Goal: Check status: Check status

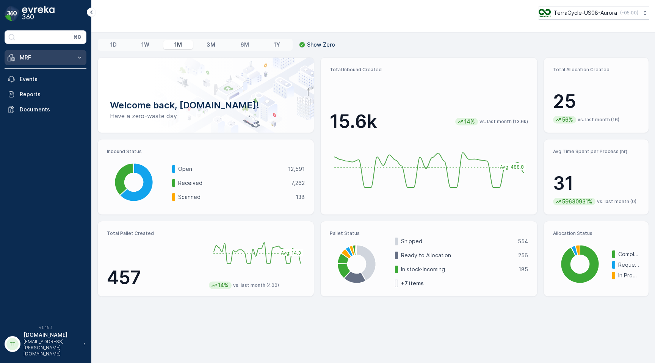
click at [65, 59] on p "MRF" at bounding box center [46, 58] width 52 height 8
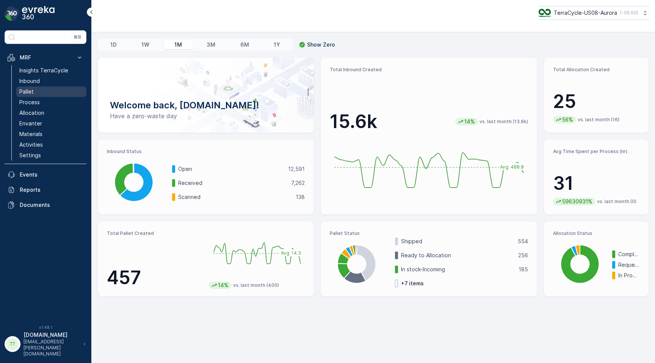
click at [46, 91] on link "Pallet" at bounding box center [51, 91] width 70 height 11
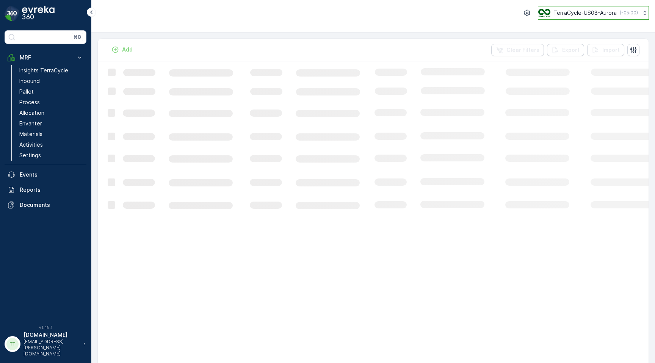
click at [589, 11] on p "TerraCycle-US08-Aurora" at bounding box center [584, 13] width 63 height 8
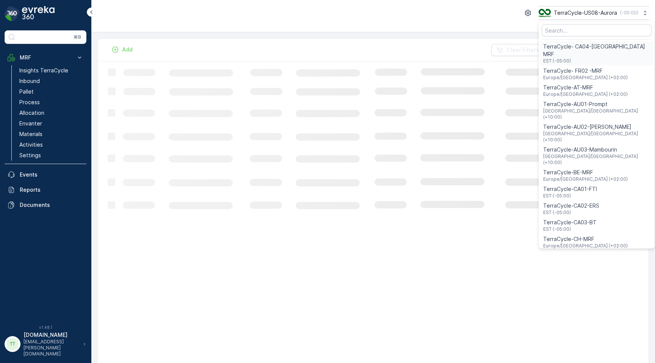
click at [579, 45] on span "TerraCycle- CA04-Canada MRF" at bounding box center [596, 50] width 107 height 15
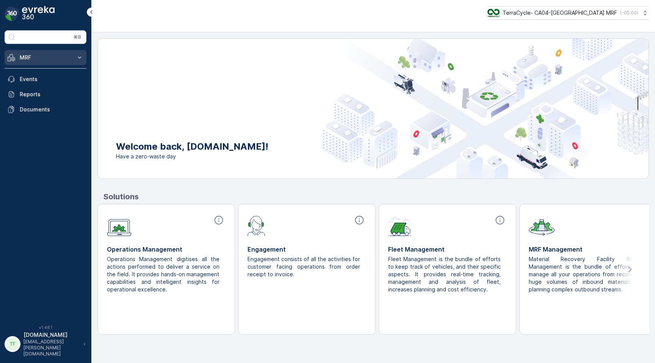
click at [80, 62] on button "MRF" at bounding box center [46, 57] width 82 height 15
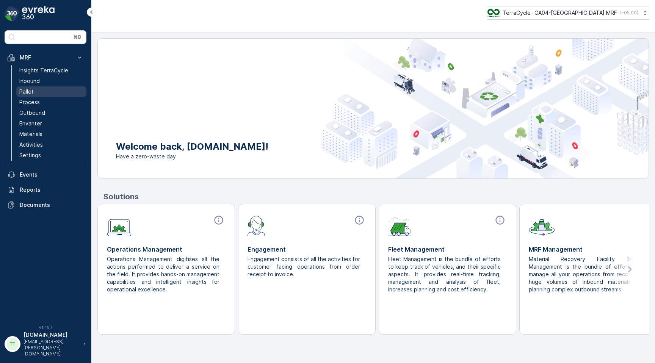
click at [40, 91] on link "Pallet" at bounding box center [51, 91] width 70 height 11
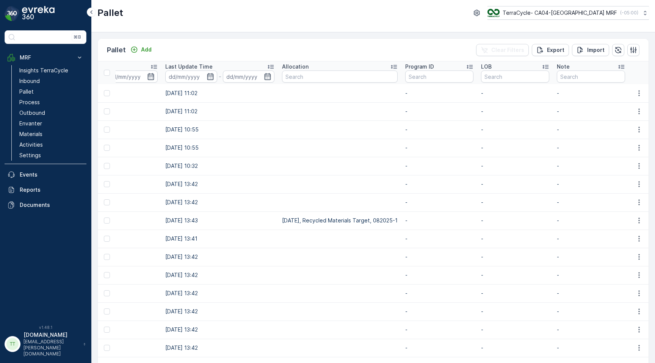
scroll to position [0, 1004]
click at [437, 72] on input "text" at bounding box center [441, 76] width 68 height 12
paste input "F-CCA01022"
type input "F-CCA01022"
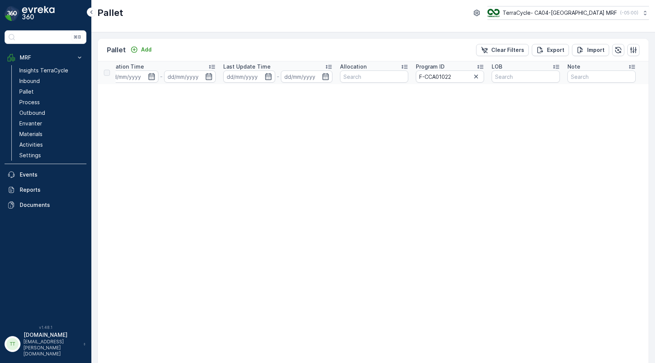
scroll to position [0, 848]
drag, startPoint x: 433, startPoint y: 77, endPoint x: 396, endPoint y: 77, distance: 37.1
type input "01022"
click at [71, 79] on link "Inbound" at bounding box center [51, 81] width 70 height 11
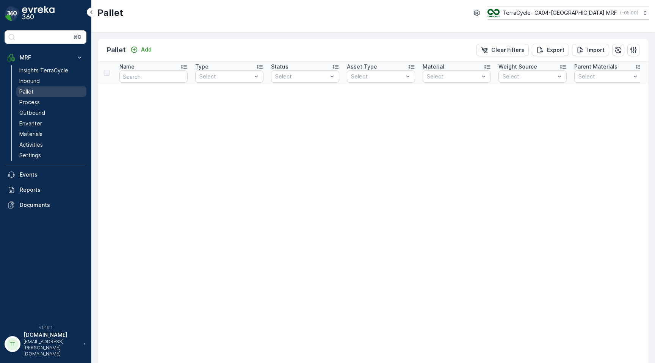
click at [39, 90] on link "Pallet" at bounding box center [51, 91] width 70 height 11
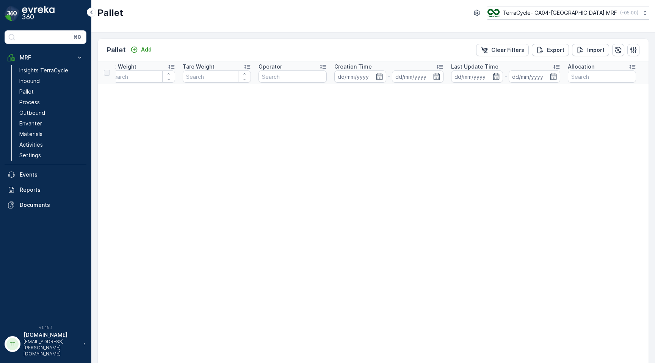
scroll to position [0, 848]
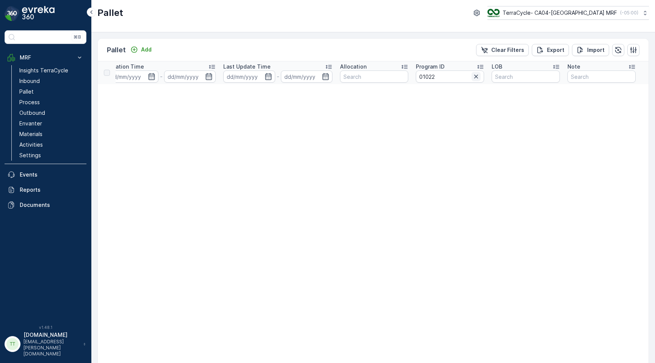
click at [475, 74] on icon "button" at bounding box center [476, 77] width 8 height 8
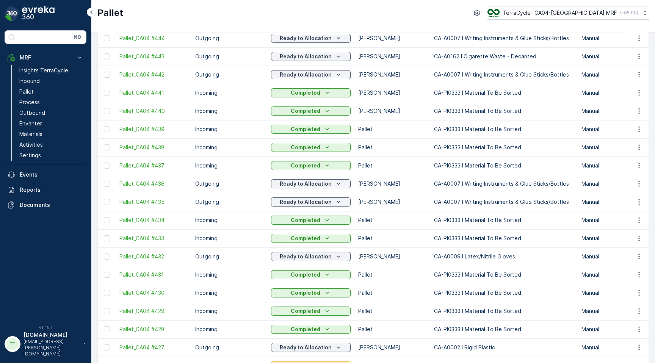
scroll to position [662, 0]
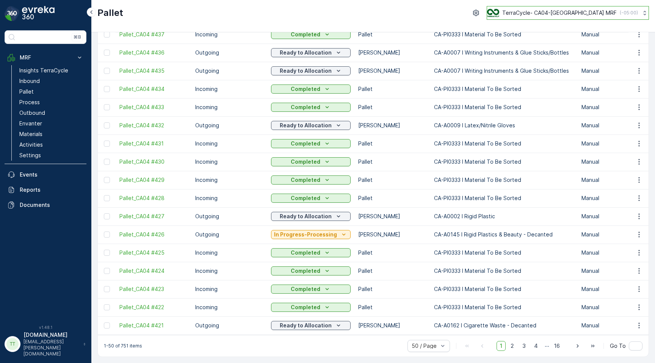
click at [539, 15] on p "TerraCycle- CA04-Canada MRF" at bounding box center [559, 13] width 114 height 8
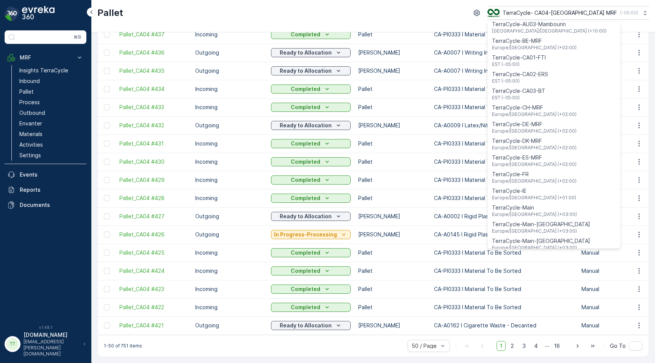
scroll to position [0, 0]
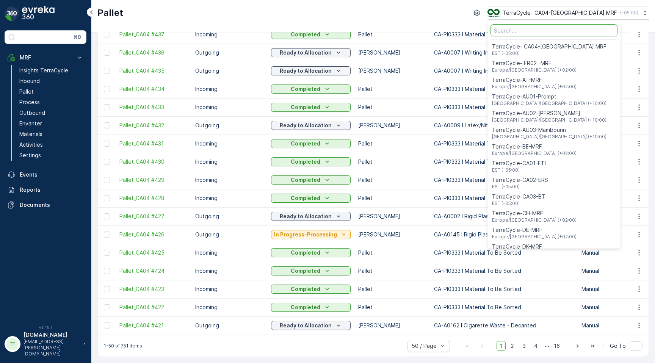
click at [555, 31] on input "Menu" at bounding box center [553, 30] width 127 height 12
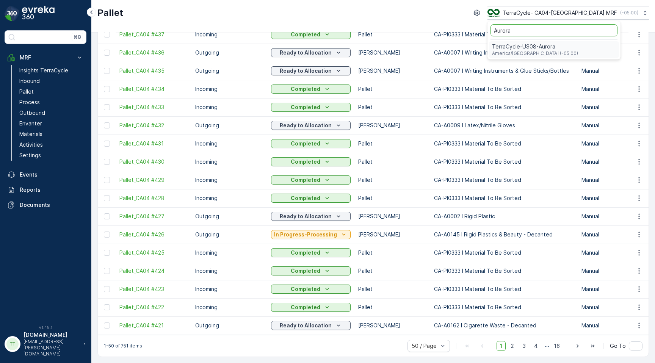
type input "Aurora"
click at [556, 50] on span "TerraCycle-US08-Aurora" at bounding box center [535, 47] width 86 height 8
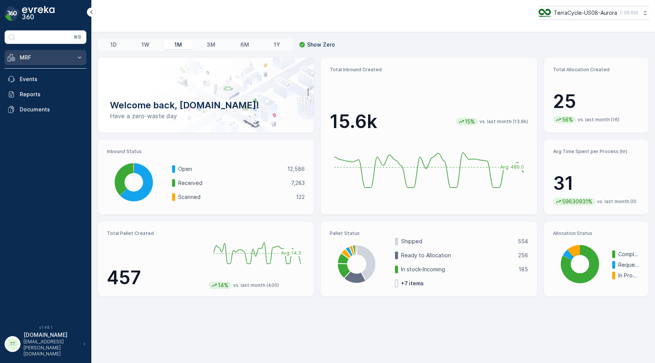
click at [68, 56] on p "MRF" at bounding box center [46, 58] width 52 height 8
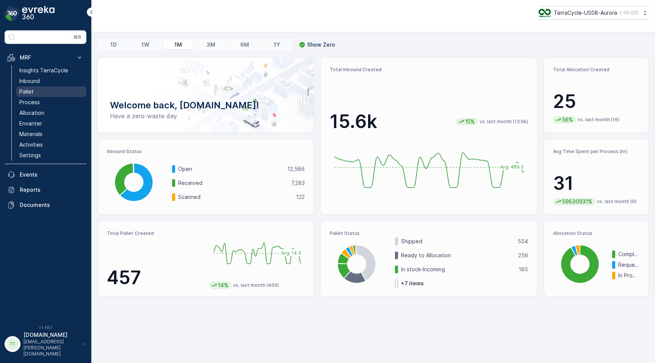
click at [48, 92] on link "Pallet" at bounding box center [51, 91] width 70 height 11
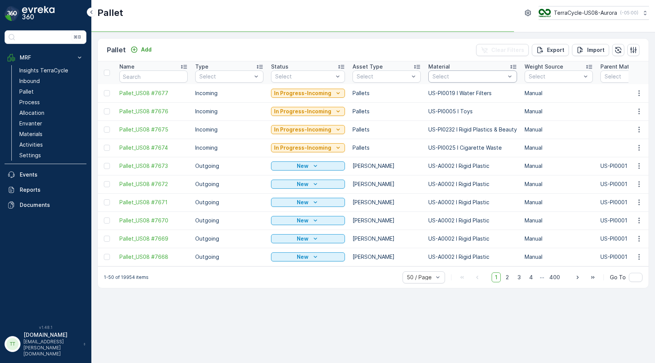
click at [451, 82] on div "Select" at bounding box center [472, 76] width 89 height 12
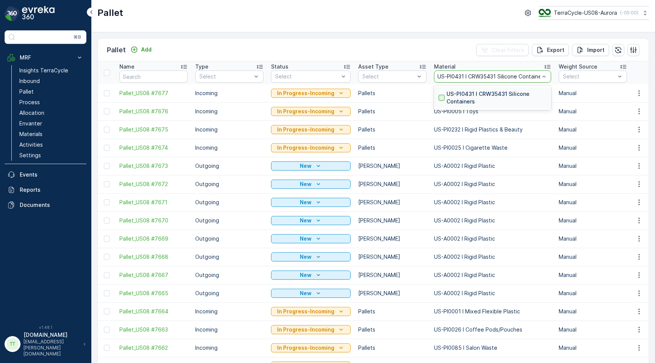
click at [439, 97] on div at bounding box center [441, 98] width 6 height 6
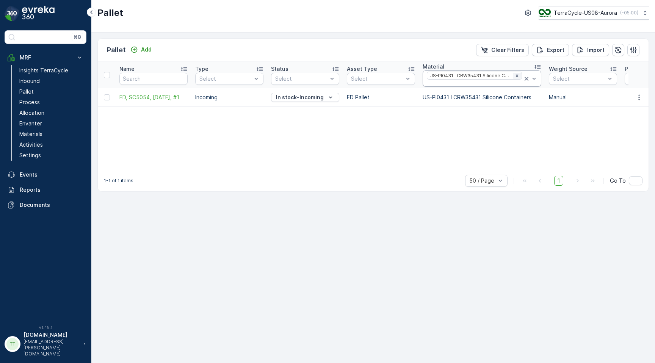
click at [515, 74] on icon "Remove US-PI0431 I CRW35431 Silicone Containers" at bounding box center [516, 75] width 3 height 3
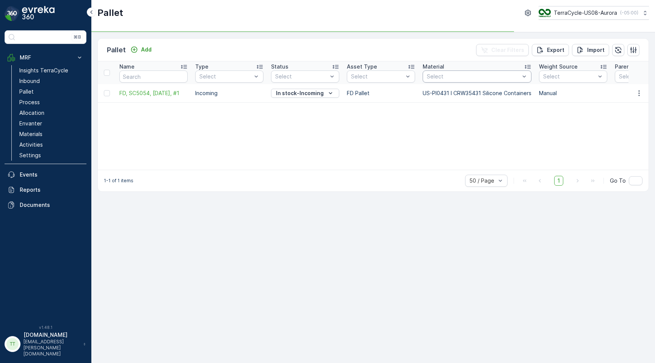
click at [475, 77] on div at bounding box center [473, 76] width 94 height 6
paste input "US-PI0475 I CRW36440 Pouches"
type input "US-PI0475 I CRW36440 Pouches"
click at [429, 97] on div at bounding box center [430, 94] width 6 height 6
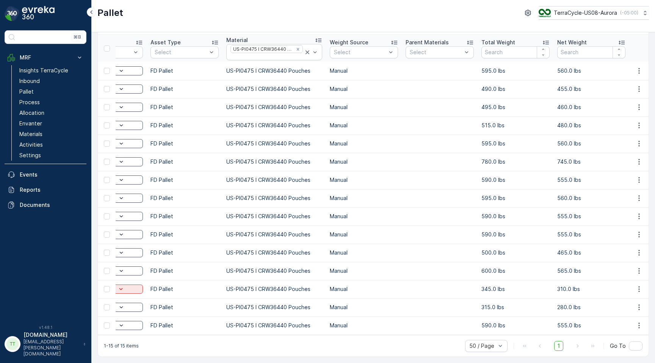
scroll to position [0, 195]
click at [297, 47] on icon "Remove US-PI0475 I CRW36440 Pouches" at bounding box center [298, 49] width 5 height 5
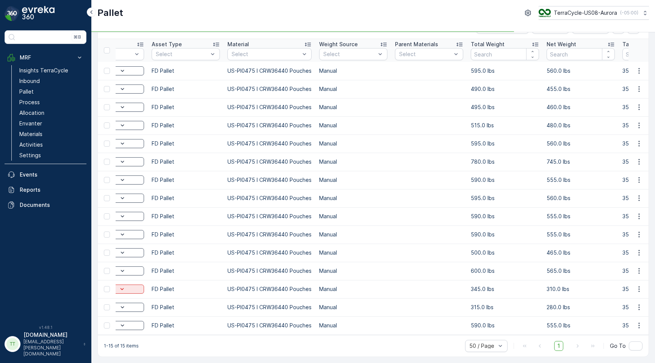
scroll to position [27, 0]
click at [264, 51] on div at bounding box center [266, 54] width 70 height 6
paste input "C27595"
type input "C27595"
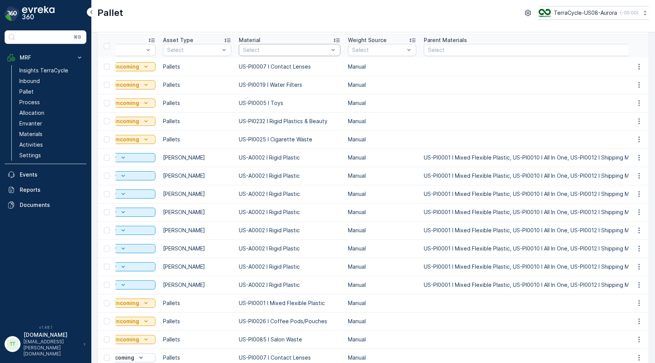
click at [259, 54] on div "Select" at bounding box center [290, 50] width 102 height 12
paste input "C27595"
type input "C27595"
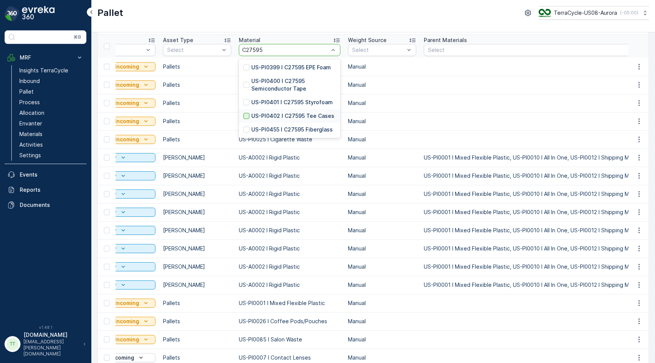
click at [244, 114] on div at bounding box center [246, 116] width 6 height 6
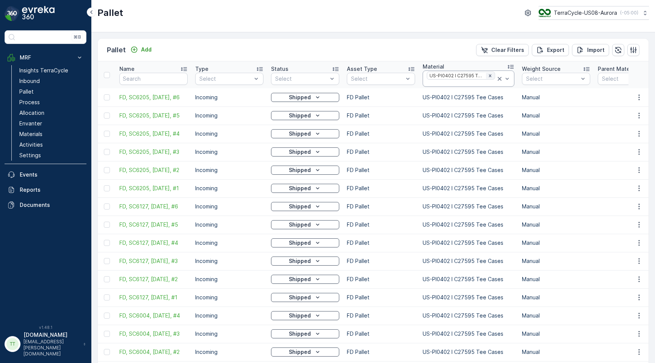
click at [489, 75] on icon "Remove US-PI0402 I C27595 Tee Cases" at bounding box center [489, 75] width 5 height 5
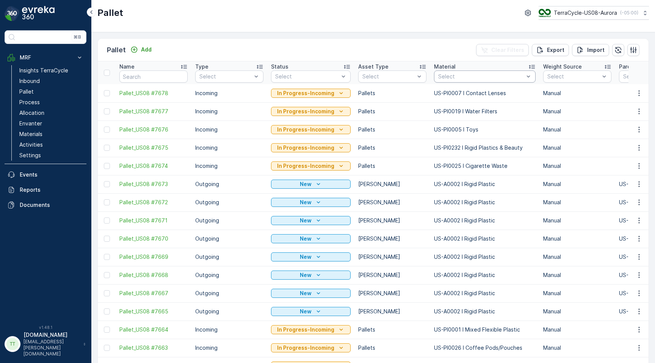
click at [466, 77] on div at bounding box center [480, 76] width 87 height 6
paste input "US-PI0401 I C27595 Styrofoam"
type input "US-PI0401 I C27595 Styrofoam"
click at [438, 94] on div at bounding box center [441, 94] width 6 height 6
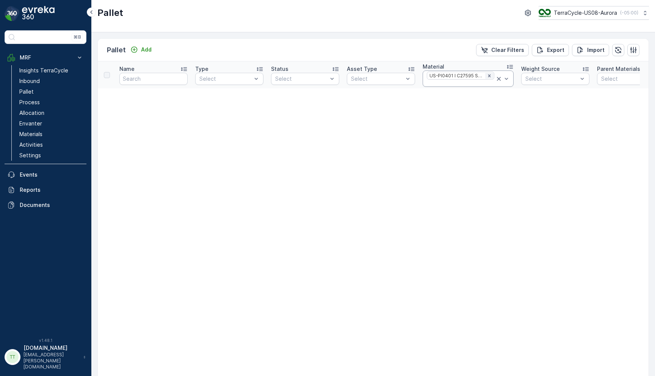
click at [488, 75] on icon "Remove US-PI0401 I C27595 Styrofoam" at bounding box center [488, 75] width 5 height 5
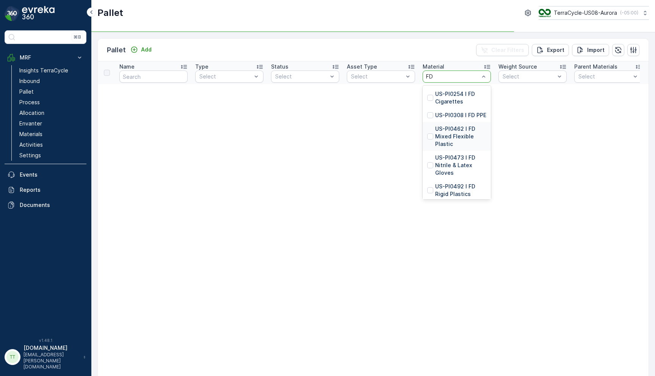
type input "FD P"
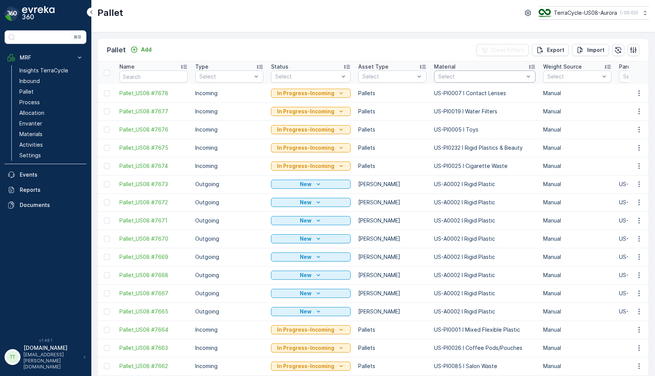
click at [450, 75] on div at bounding box center [480, 76] width 87 height 6
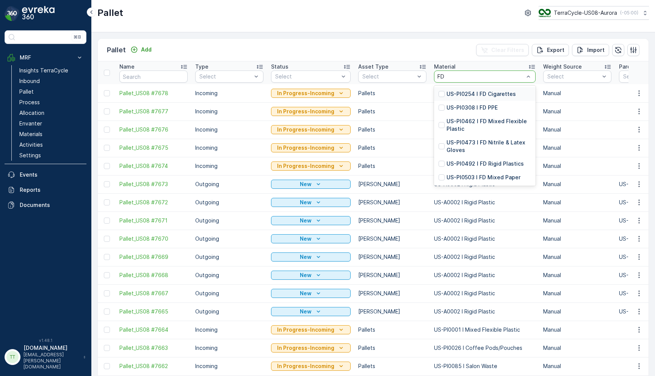
type input "FD PPE"
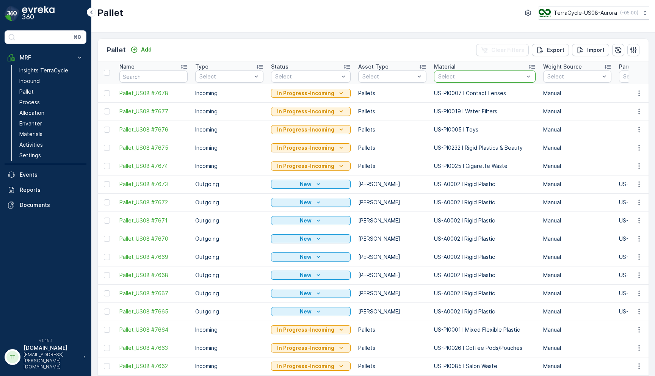
drag, startPoint x: 454, startPoint y: 77, endPoint x: 426, endPoint y: 76, distance: 28.0
click at [430, 76] on th "Material Select" at bounding box center [484, 72] width 109 height 23
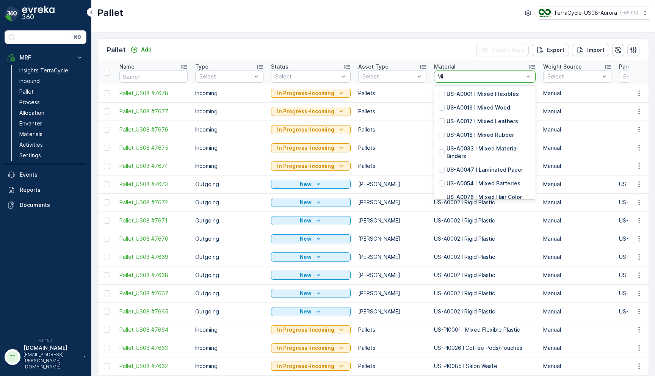
type input "M"
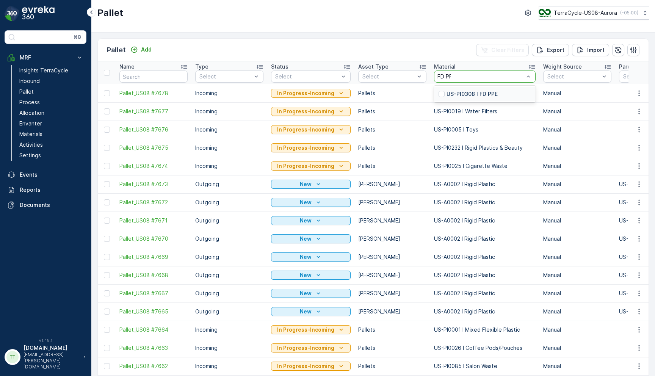
type input "FD PPE"
click at [441, 95] on div at bounding box center [441, 94] width 6 height 6
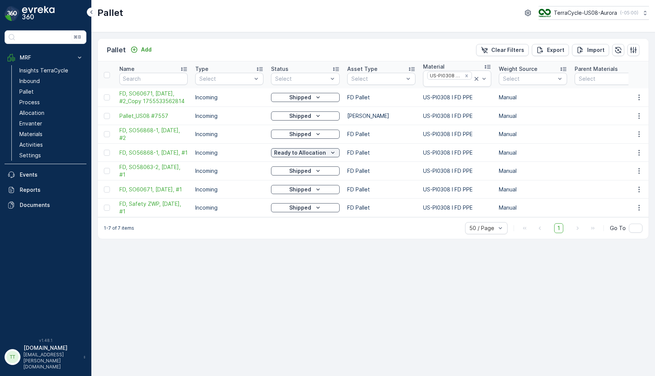
click at [446, 98] on td "US-PI0308 I FD PPE" at bounding box center [457, 97] width 76 height 19
copy td "US-PI0308 I FD PPE"
click at [424, 99] on td "US-PI0308 I FD PPE" at bounding box center [457, 97] width 76 height 19
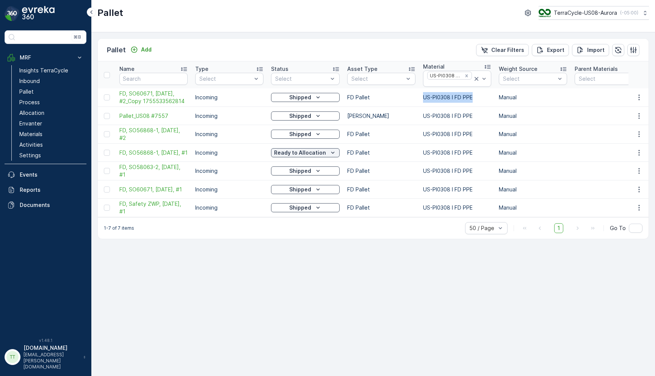
drag, startPoint x: 422, startPoint y: 98, endPoint x: 475, endPoint y: 101, distance: 53.1
click at [475, 101] on td "US-PI0308 I FD PPE" at bounding box center [457, 97] width 76 height 19
copy td "US-PI0308 I FD PPE"
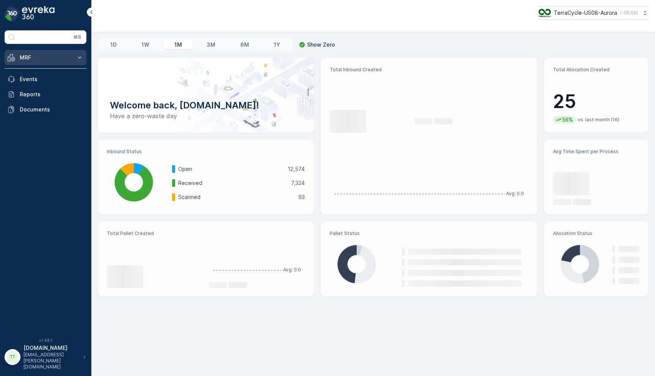
click at [79, 58] on icon at bounding box center [79, 57] width 3 height 2
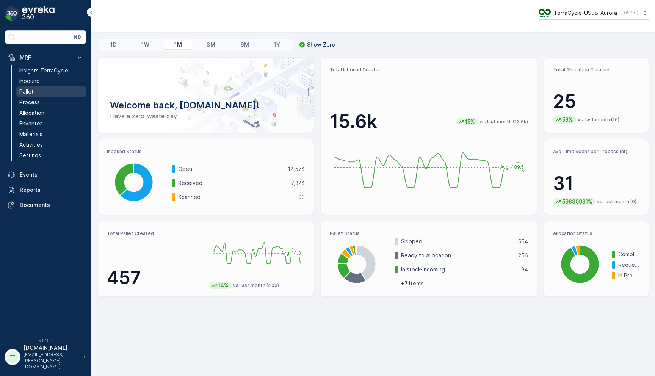
click at [55, 92] on link "Pallet" at bounding box center [51, 91] width 70 height 11
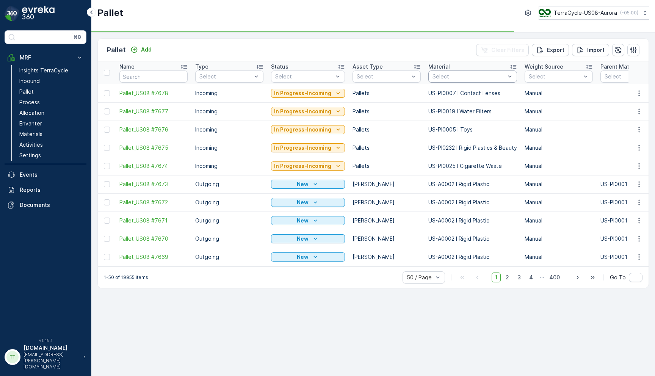
click at [452, 78] on div at bounding box center [468, 76] width 74 height 6
paste input "US-PI0465 I C31636 Glue Pellets"
type input "US-PI0465 I C31636 Glue Pellets"
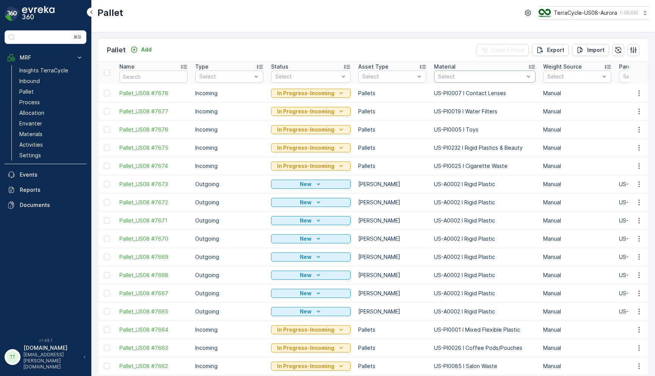
click at [469, 78] on div at bounding box center [480, 76] width 87 height 6
paste input "US-PI0465 I C31636 Glue Pellets"
type input "US-PI0465 I C31636 Glue Pellets"
click at [438, 96] on div at bounding box center [441, 98] width 6 height 6
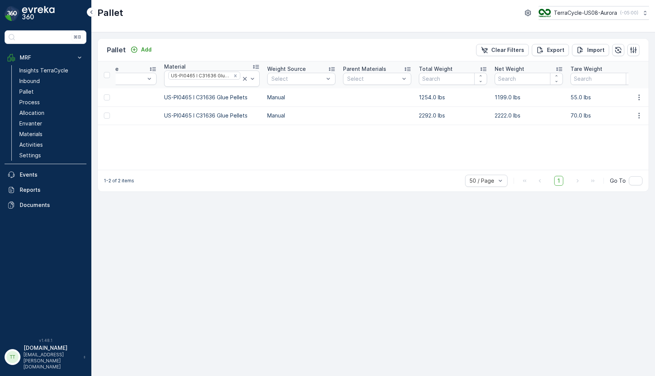
scroll to position [0, 253]
click at [239, 75] on icon "Remove US-PI0465 I C31636 Glue Pellets" at bounding box center [241, 75] width 5 height 5
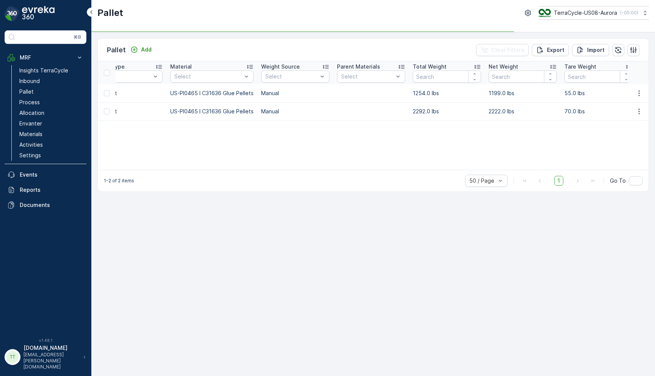
click at [208, 78] on div at bounding box center [207, 76] width 69 height 6
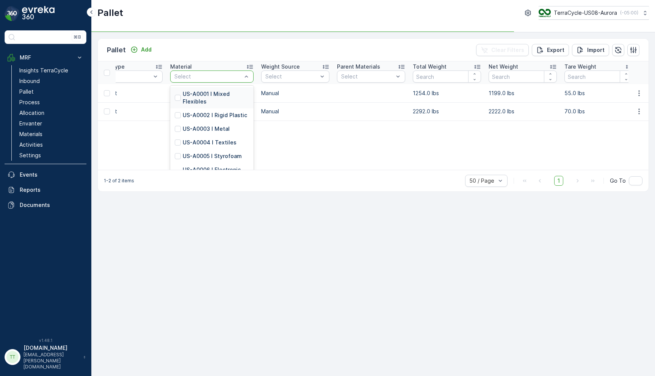
paste input "US-A0039 I Cassette Tapes"
type input "US-A0039 I Cassette Tapes"
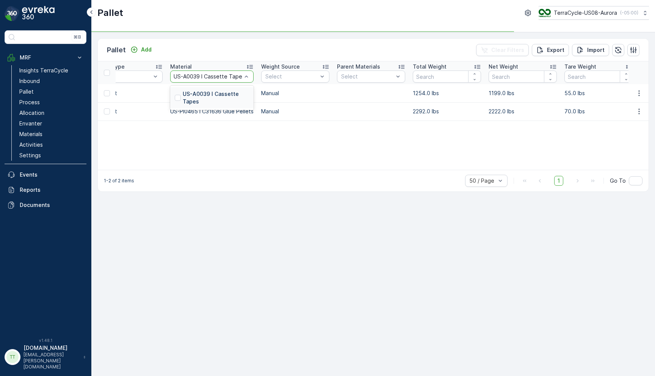
scroll to position [0, 2]
click at [177, 98] on div at bounding box center [178, 98] width 6 height 6
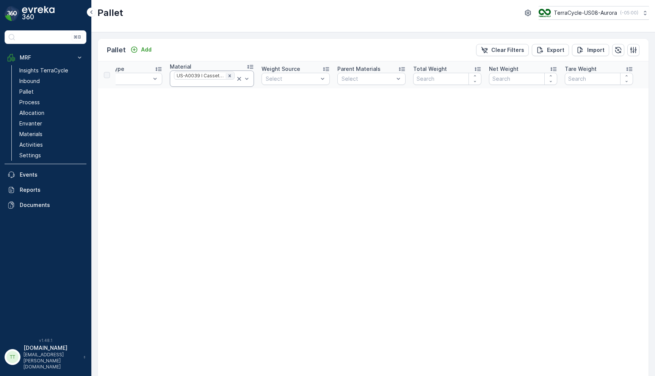
click at [227, 75] on icon "Remove US-A0039 I Cassette Tapes" at bounding box center [229, 75] width 5 height 5
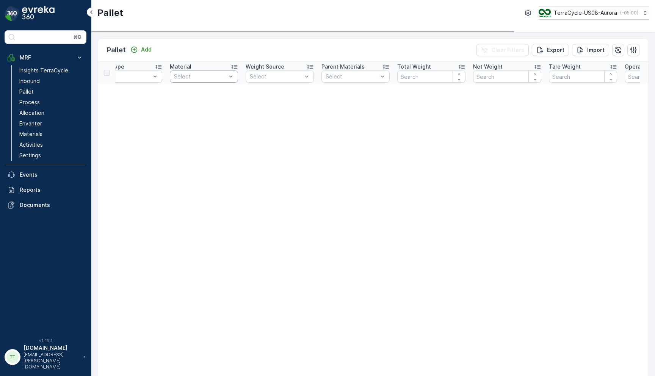
click at [202, 79] on div at bounding box center [200, 76] width 54 height 6
paste input "US-PI0438 I RW Universal Waste"
type input "US-PI0438 I RW Universal Waste"
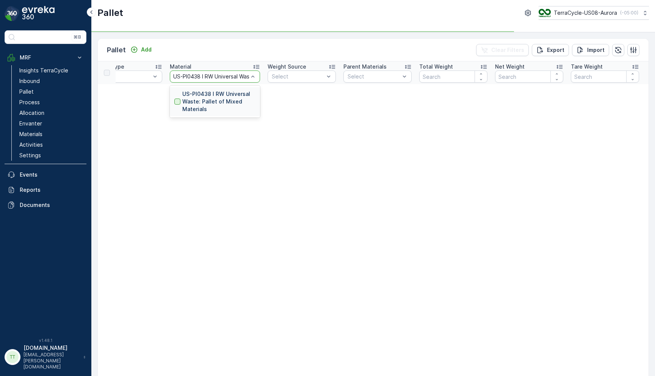
scroll to position [0, 6]
click at [177, 102] on div at bounding box center [177, 101] width 6 height 6
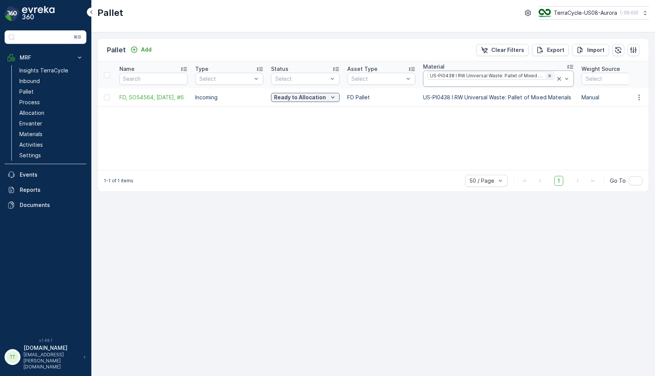
click at [548, 75] on div "Remove US-PI0438 I RW Universal Waste: Pallet of Mixed Materials" at bounding box center [549, 76] width 8 height 6
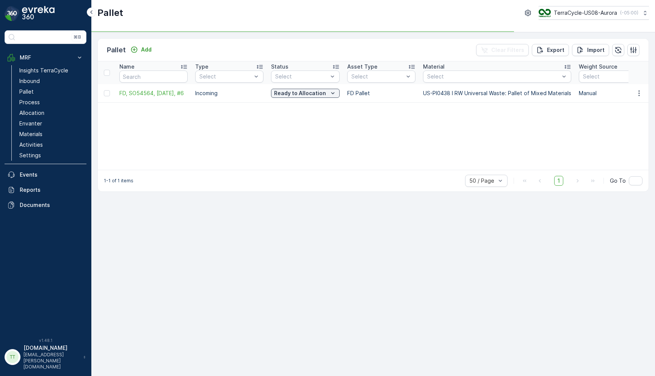
click at [473, 81] on div "Select" at bounding box center [497, 76] width 148 height 12
paste input "US-PI0095 I C27592 Label Backing & Nitrile Gloves"
type input "US-PI0095 I C27592 Label Backing & Nitrile Gloves"
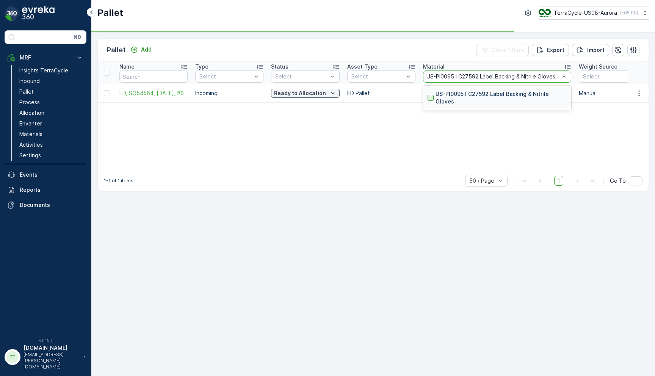
click at [431, 95] on div at bounding box center [430, 98] width 6 height 6
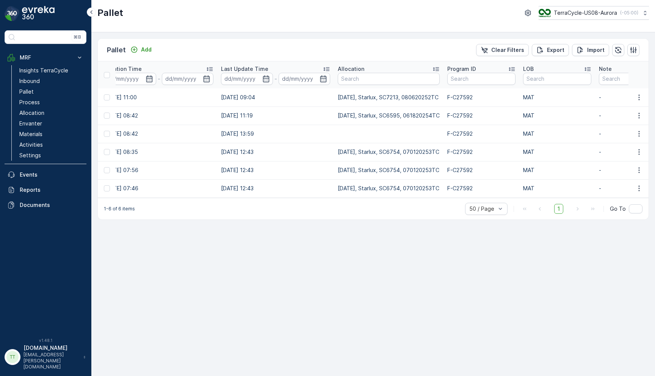
scroll to position [0, 873]
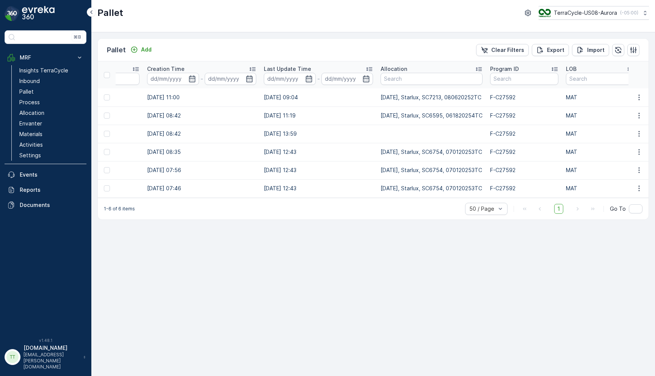
click at [436, 115] on td "[DATE], Starlux, SC6595, 061820254TC" at bounding box center [430, 115] width 109 height 18
copy td "SC6595"
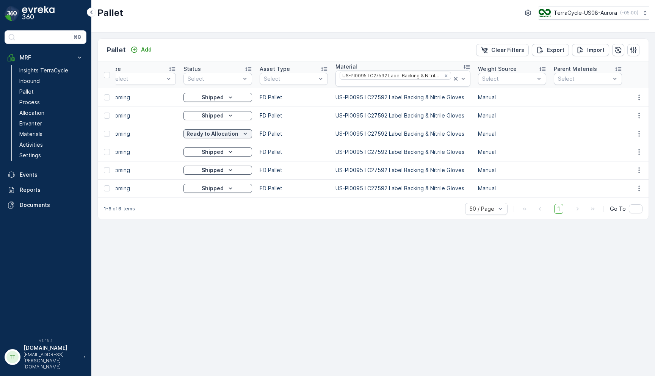
scroll to position [0, 71]
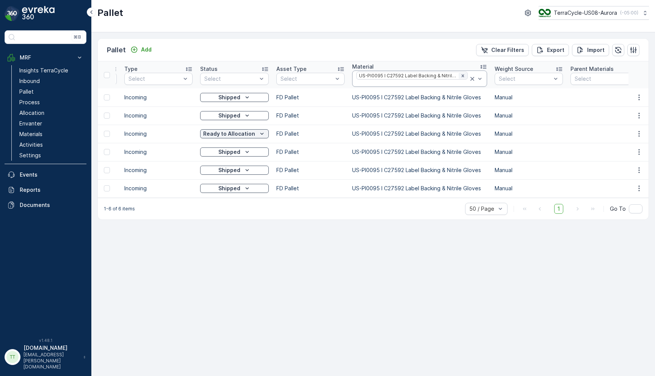
click at [461, 75] on icon "Remove US-PI0095 I C27592 Label Backing & Nitrile Gloves" at bounding box center [462, 75] width 3 height 3
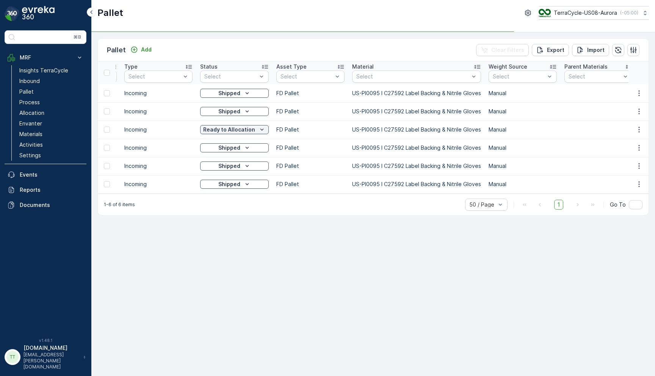
click at [393, 78] on div at bounding box center [412, 76] width 114 height 6
paste input "US-PI0461 I C27641 Store Displays Mixed Materials"
type input "US-PI0461 I C27641 Store Displays Mixed Materials"
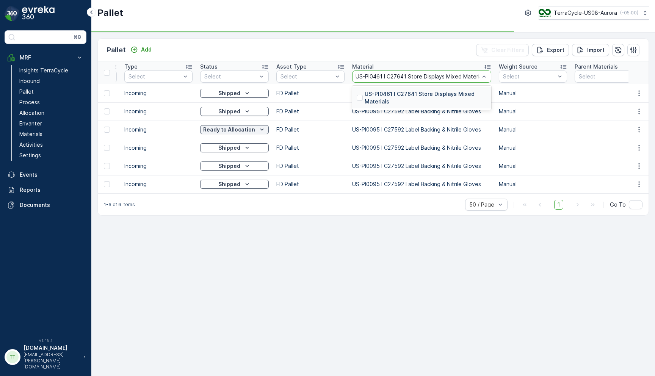
scroll to position [0, 6]
click at [359, 96] on div at bounding box center [359, 98] width 6 height 6
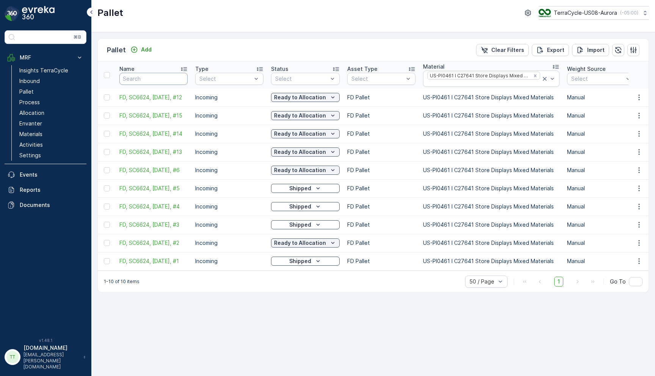
click at [144, 80] on input "text" at bounding box center [153, 79] width 68 height 12
paste input "SC6687"
type input "SC6687"
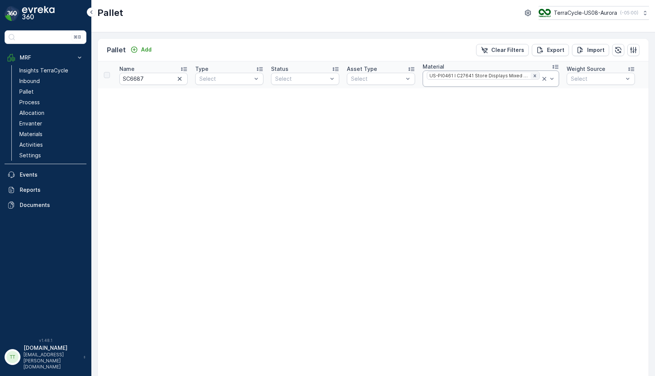
click at [532, 75] on icon "Remove US-PI0461 I C27641 Store Displays Mixed Materials" at bounding box center [534, 75] width 5 height 5
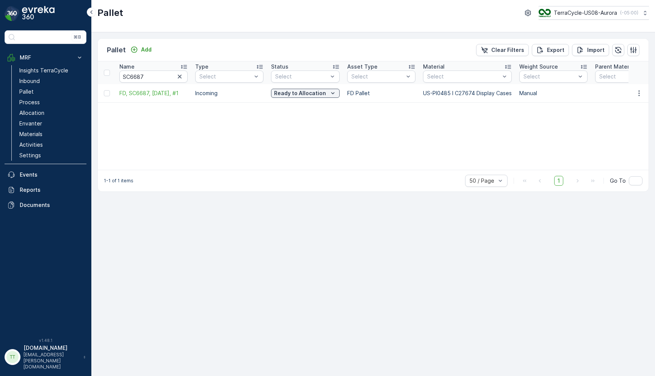
click at [420, 128] on div "Name SC6687 Type Select Status Select Asset Type Select Material Select Weight …" at bounding box center [373, 115] width 550 height 108
drag, startPoint x: 423, startPoint y: 93, endPoint x: 508, endPoint y: 90, distance: 85.3
click at [508, 90] on td "US-PI0485 I C27674 Display Cases" at bounding box center [467, 93] width 96 height 18
click at [511, 93] on td "US-PI0485 I C27674 Display Cases" at bounding box center [467, 93] width 96 height 18
copy td "US-PI0485 I C27674 Display Cases"
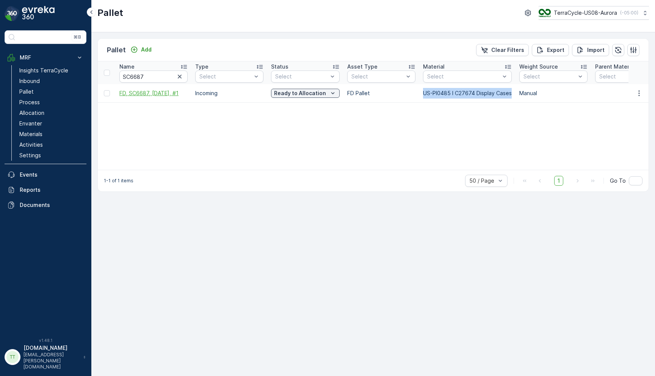
drag, startPoint x: 119, startPoint y: 93, endPoint x: 187, endPoint y: 94, distance: 68.2
click at [187, 94] on td "FD, SC6687, 07/02/25, #1" at bounding box center [154, 93] width 76 height 18
copy span "FD, SC6687, 07/02/25, #1"
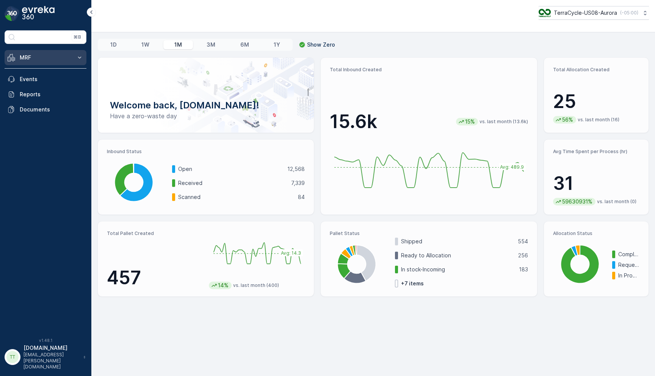
click at [70, 55] on p "MRF" at bounding box center [46, 58] width 52 height 8
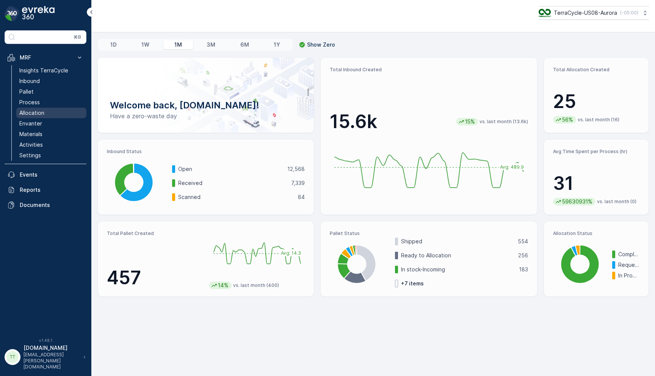
click at [43, 116] on p "Allocation" at bounding box center [31, 113] width 25 height 8
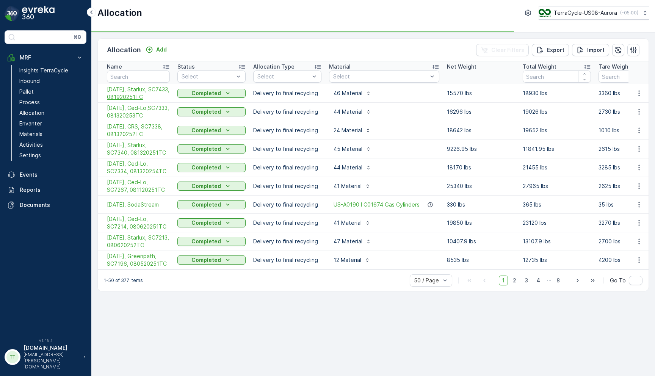
click at [136, 95] on span "[DATE], Starlux, SC7433, 081920251TC" at bounding box center [138, 93] width 63 height 15
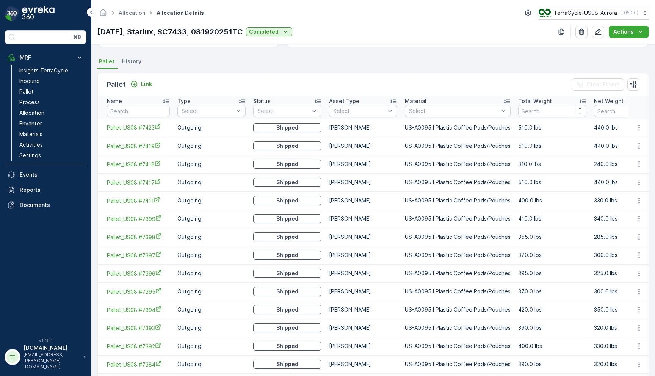
scroll to position [154, 0]
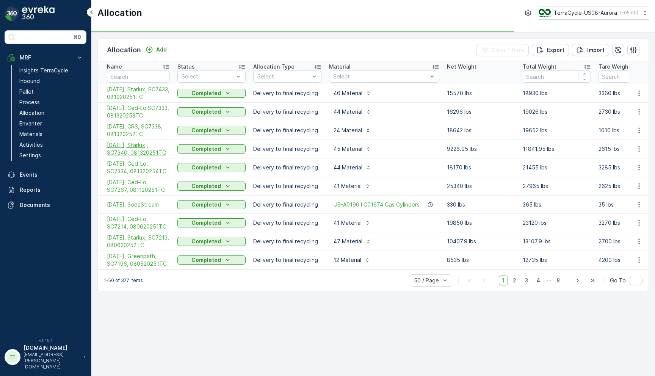
click at [142, 156] on span "[DATE], Starlux, SC7340, 081320251TC" at bounding box center [138, 148] width 63 height 15
click at [139, 95] on span "[DATE], Starlux, SC7433, 081920251TC" at bounding box center [138, 93] width 63 height 15
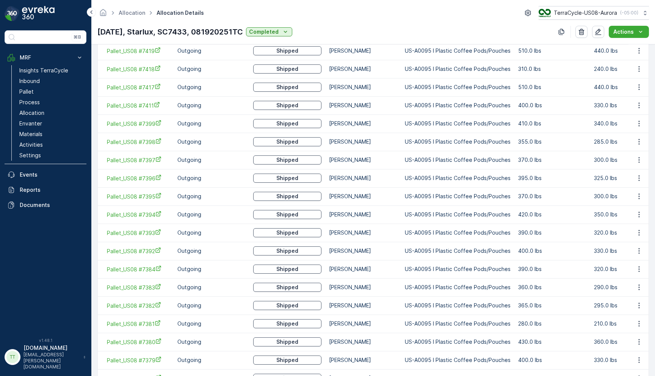
scroll to position [178, 0]
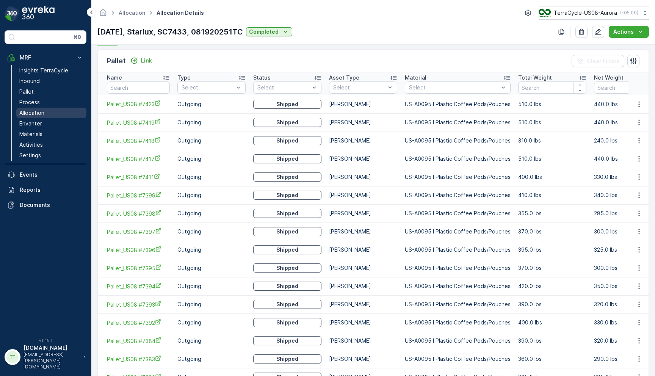
click at [45, 115] on link "Allocation" at bounding box center [51, 113] width 70 height 11
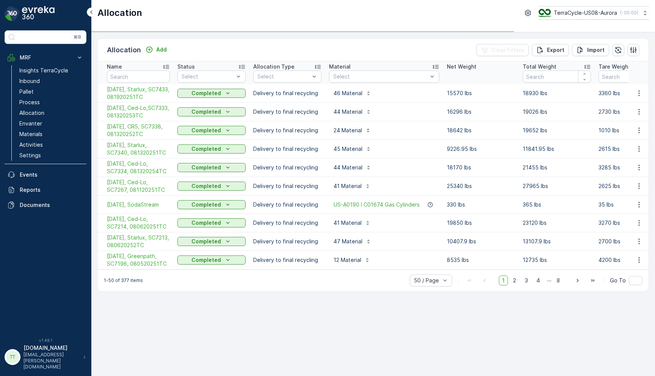
click at [255, 44] on div "Allocation Add Clear Filters Export Import" at bounding box center [373, 50] width 550 height 23
